Goal: Check status: Check status

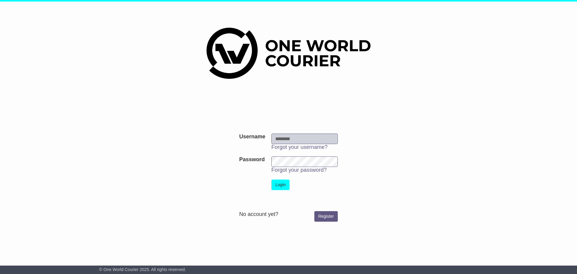
click at [285, 138] on input "Username" at bounding box center [304, 138] width 66 height 11
type input "**********"
click at [279, 183] on button "Login" at bounding box center [280, 184] width 18 height 11
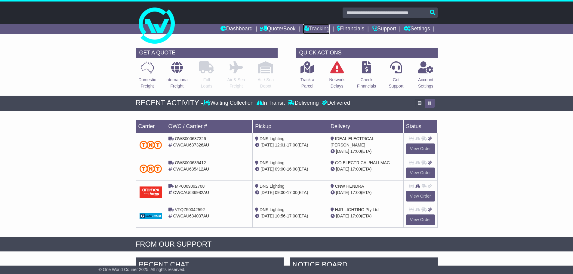
click at [311, 27] on link "Tracking" at bounding box center [316, 29] width 26 height 10
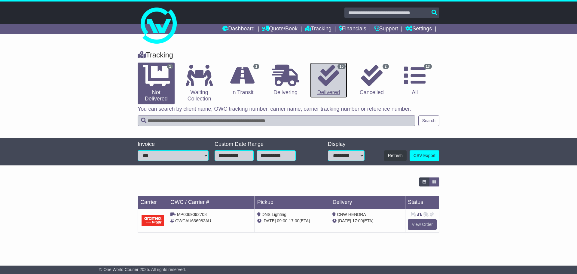
click at [329, 83] on icon at bounding box center [329, 76] width 22 height 22
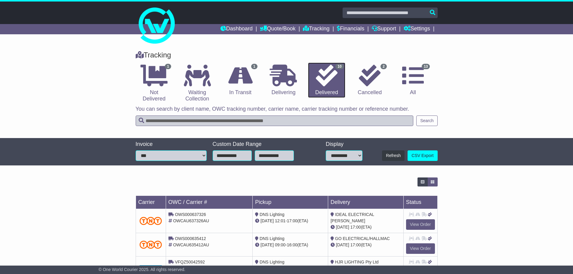
scroll to position [30, 0]
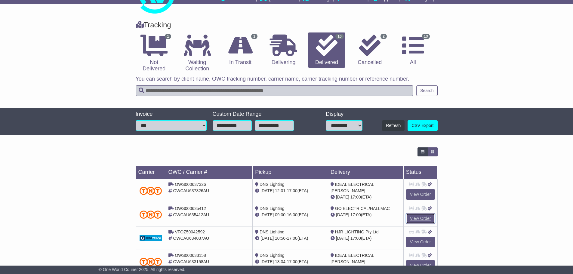
click at [420, 215] on link "View Order" at bounding box center [420, 218] width 29 height 11
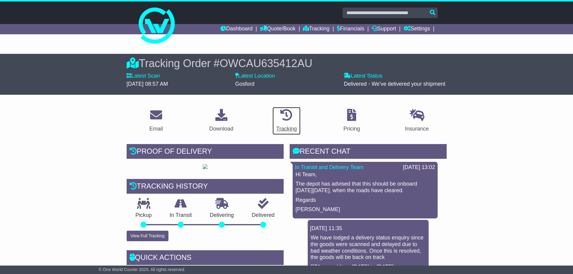
click at [290, 127] on div "Tracking" at bounding box center [286, 129] width 20 height 8
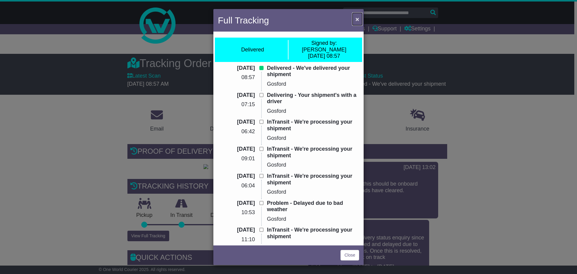
click at [357, 16] on span "×" at bounding box center [358, 19] width 4 height 7
